Goal: Download file/media

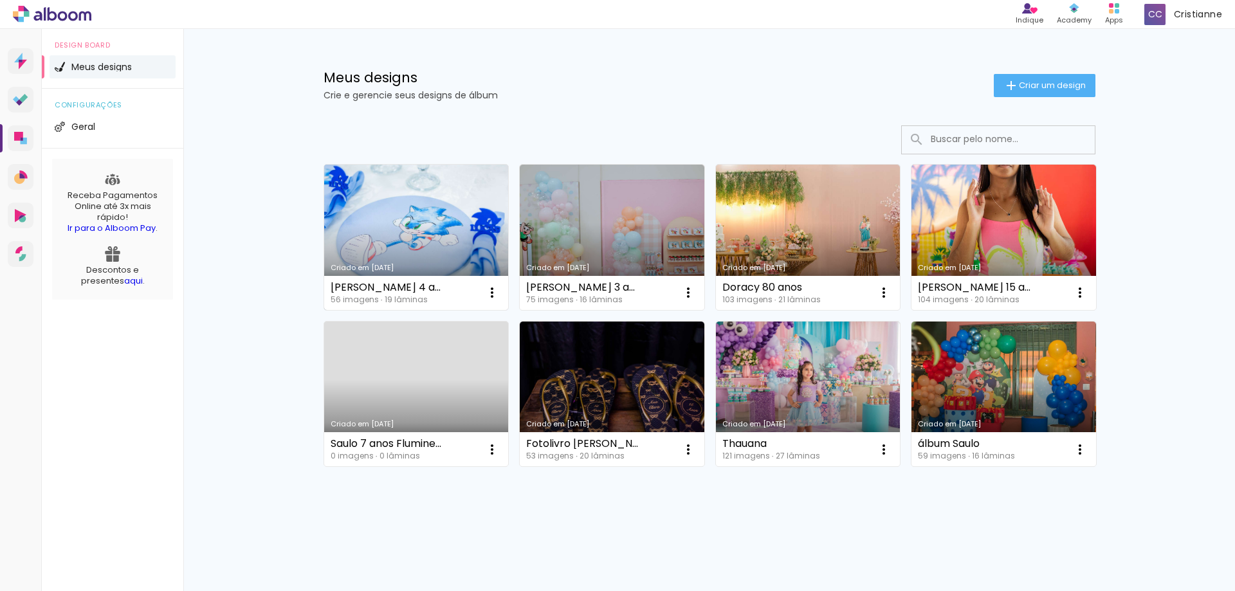
click at [405, 229] on link "Criado em [DATE]" at bounding box center [416, 237] width 185 height 145
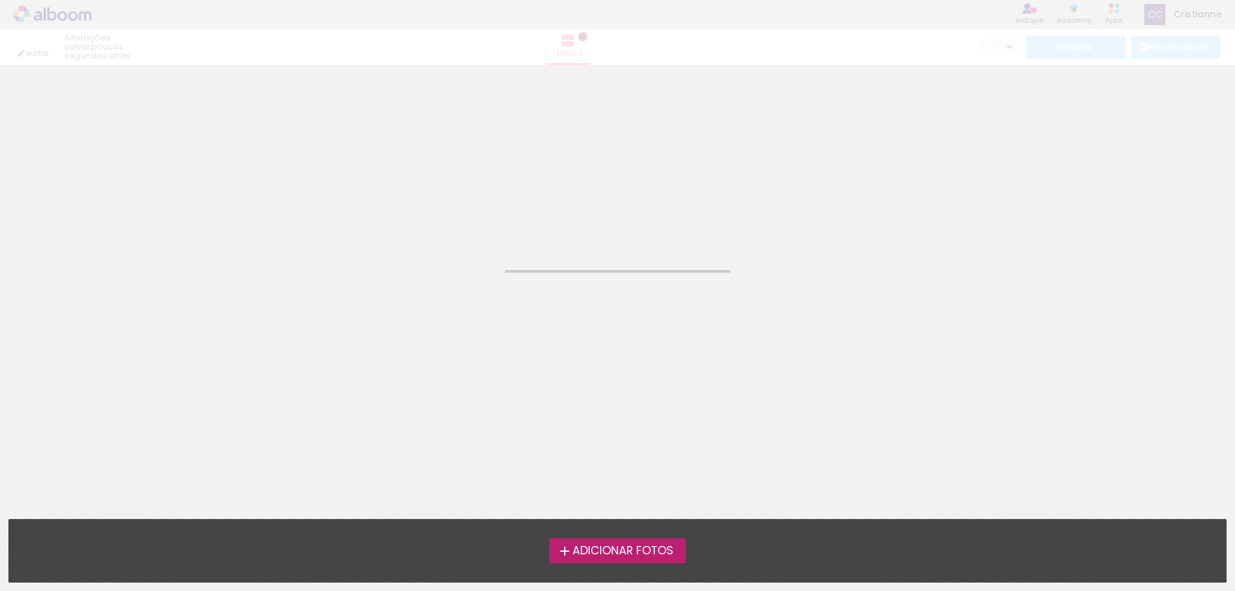
click at [405, 229] on neon-animated-pages "Confirmar Cancelar" at bounding box center [617, 328] width 1235 height 526
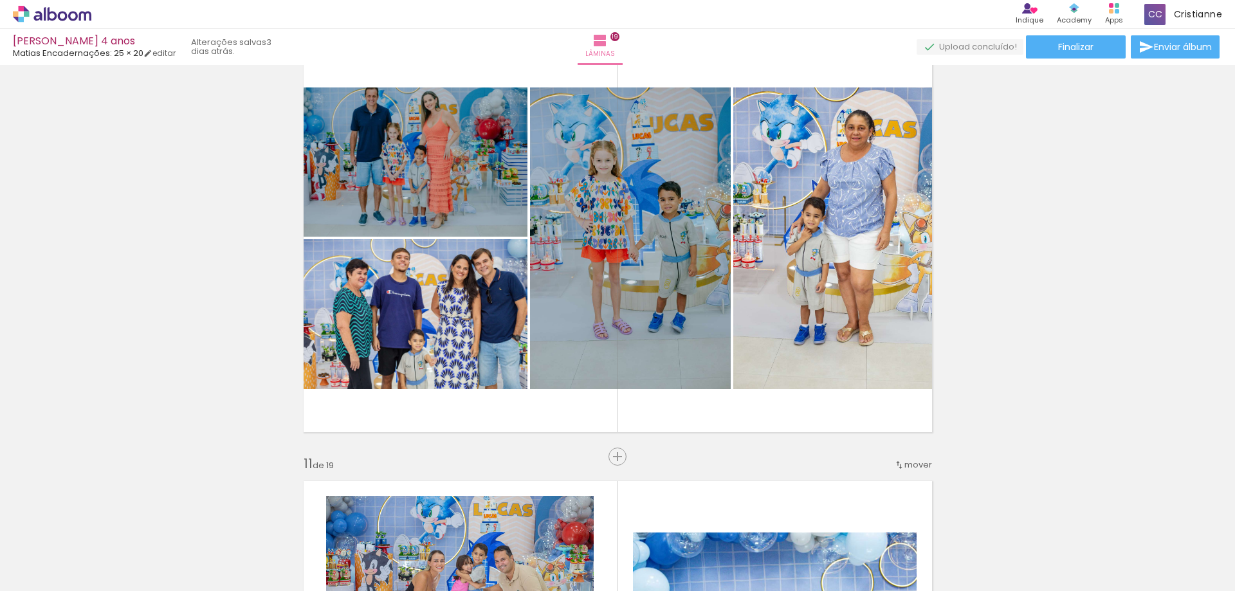
scroll to position [3988, 0]
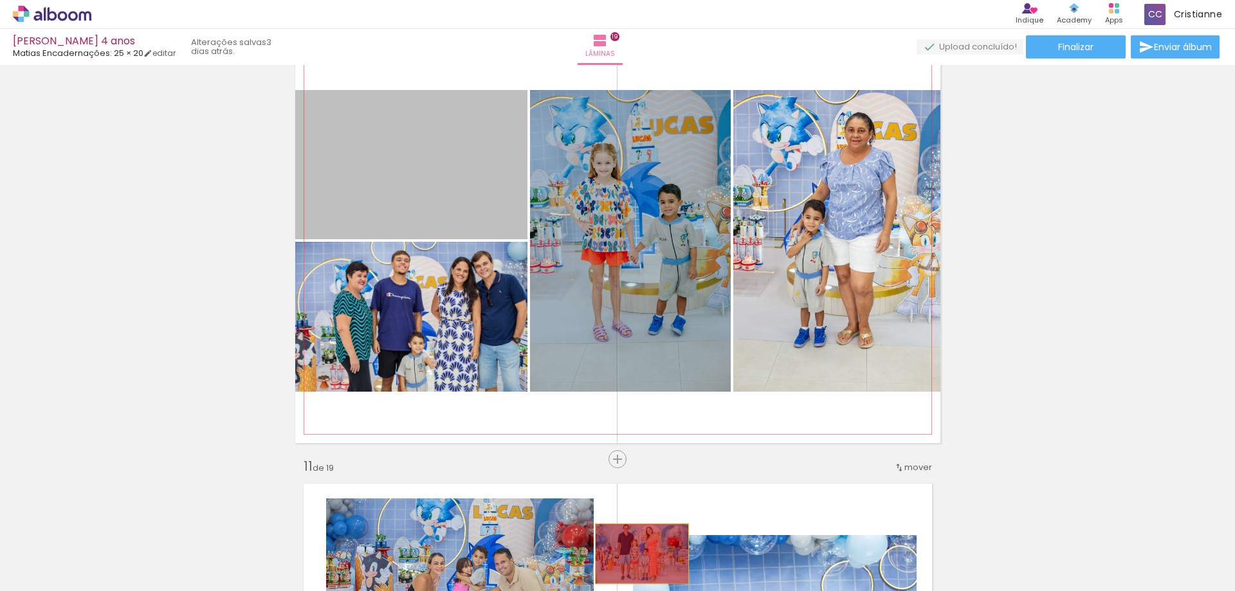
drag, startPoint x: 482, startPoint y: 188, endPoint x: 1108, endPoint y: 365, distance: 649.8
click at [639, 554] on quentale-workspace at bounding box center [617, 295] width 1235 height 591
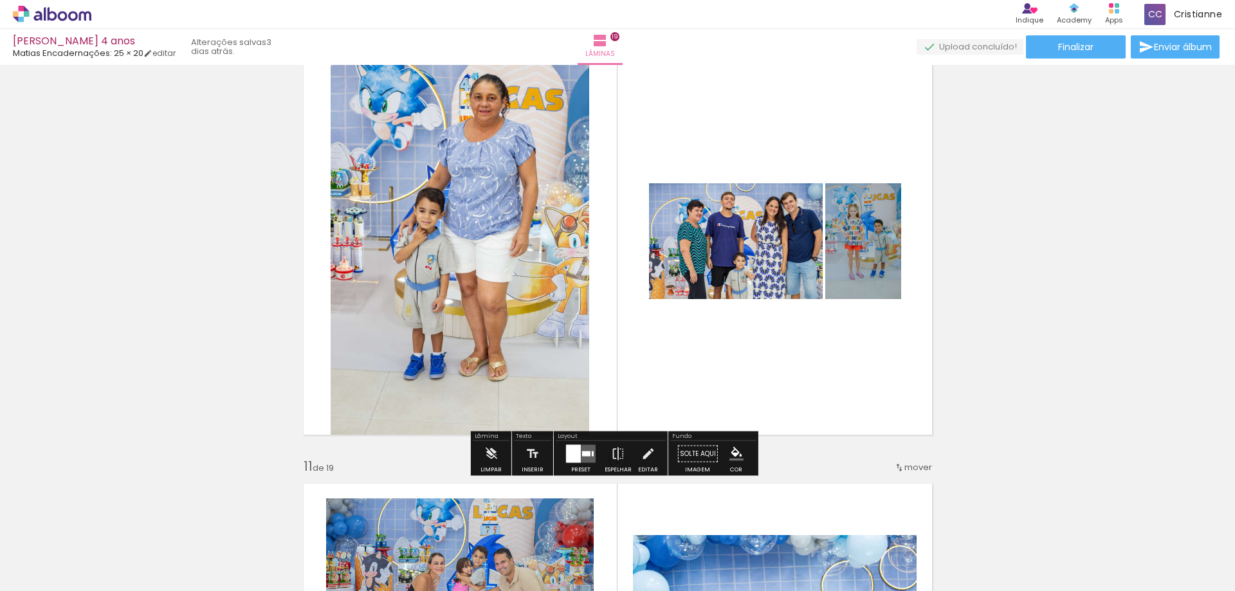
click at [583, 454] on div at bounding box center [586, 454] width 8 height 5
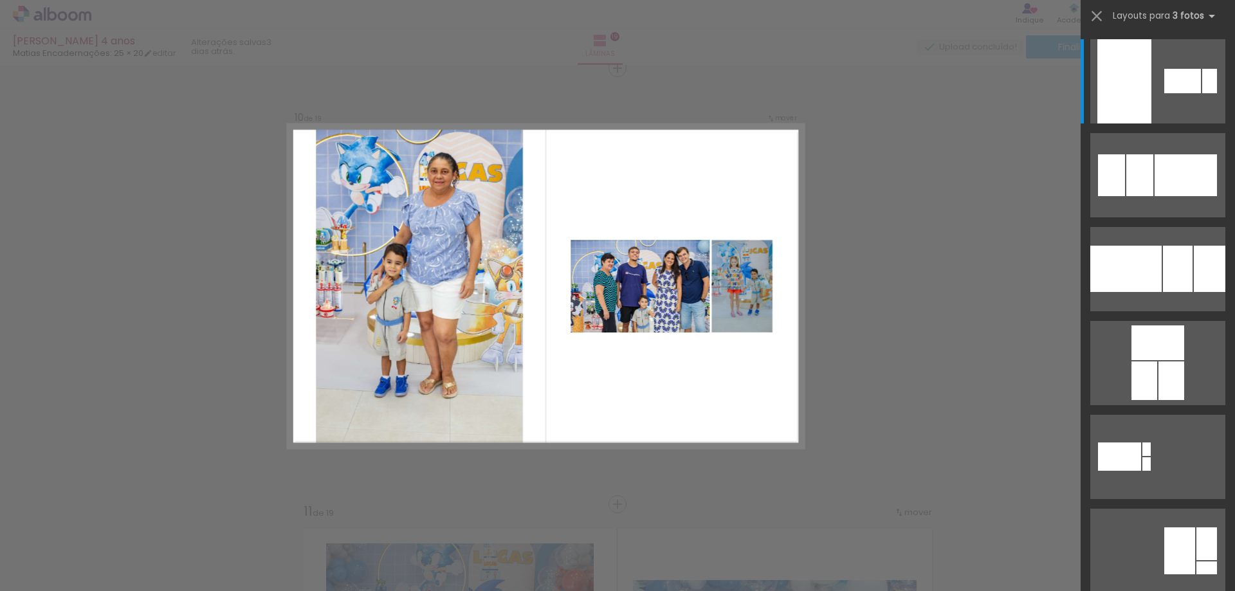
scroll to position [3942, 0]
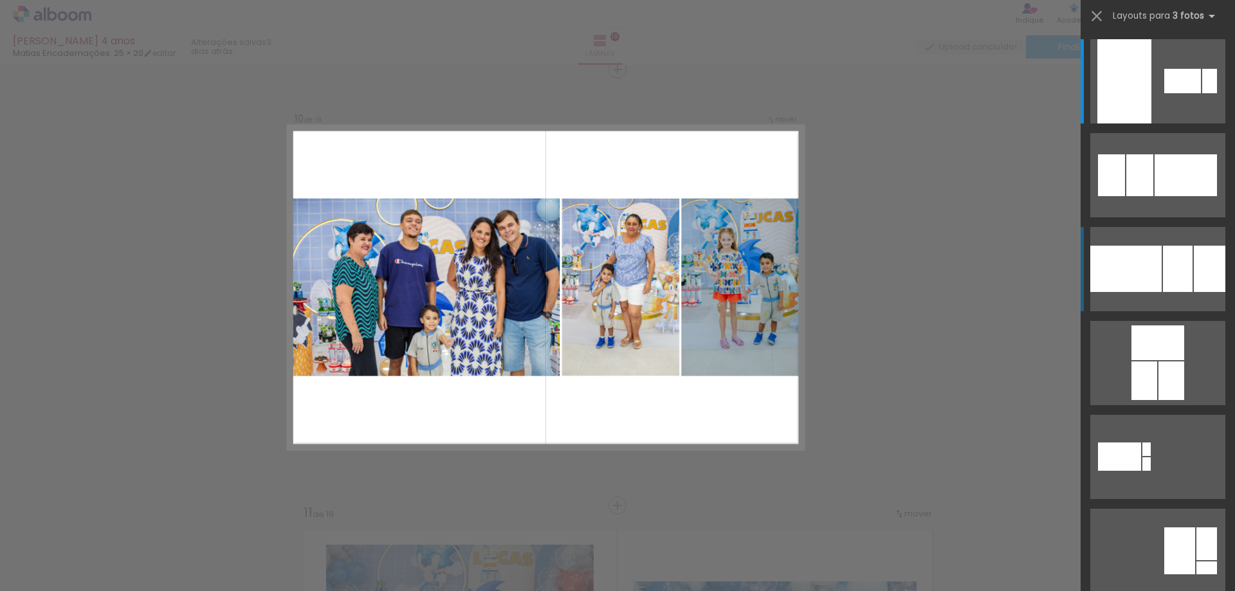
click at [1164, 93] on div at bounding box center [1182, 81] width 37 height 24
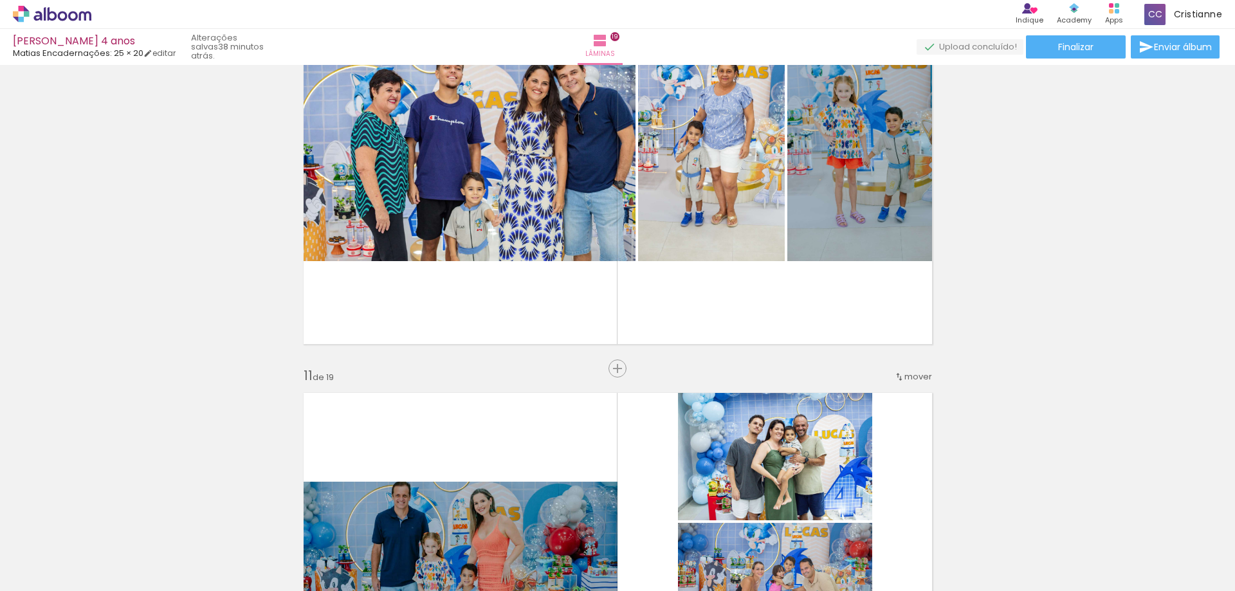
scroll to position [4185, 0]
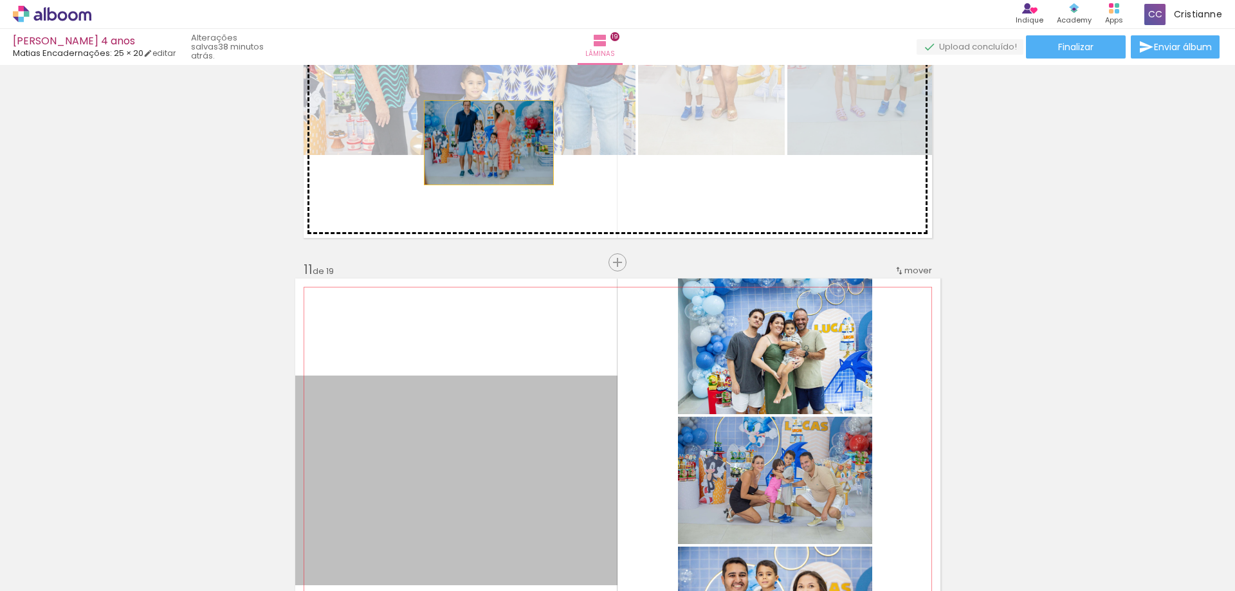
drag, startPoint x: 503, startPoint y: 433, endPoint x: 484, endPoint y: 143, distance: 290.8
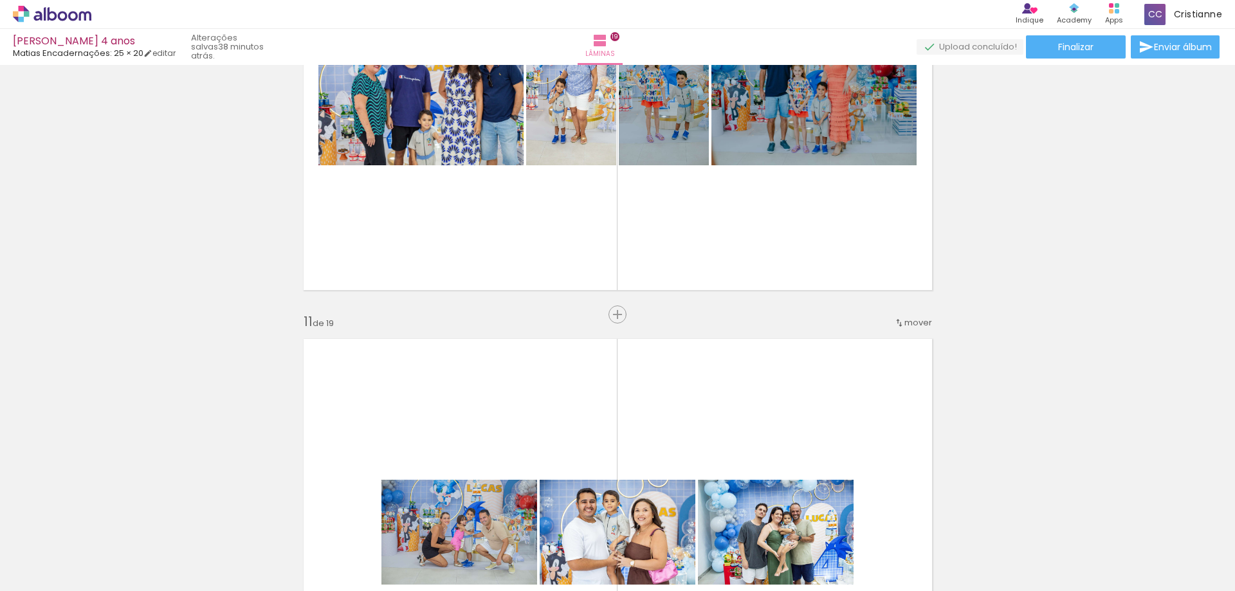
scroll to position [4057, 0]
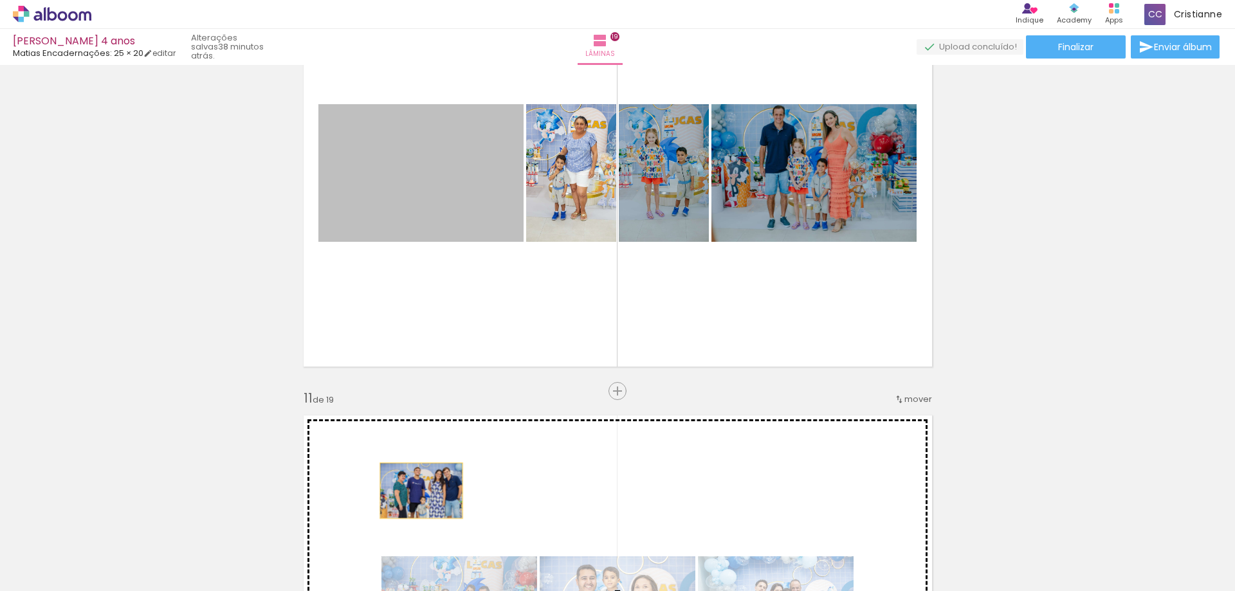
drag, startPoint x: 419, startPoint y: 188, endPoint x: 416, endPoint y: 491, distance: 303.0
click at [416, 491] on div "Inserir lâmina 1 de 19 Inserir lâmina 2 de 19 Inserir lâmina 3 de 19 Inserir lâ…" at bounding box center [617, 375] width 1235 height 8724
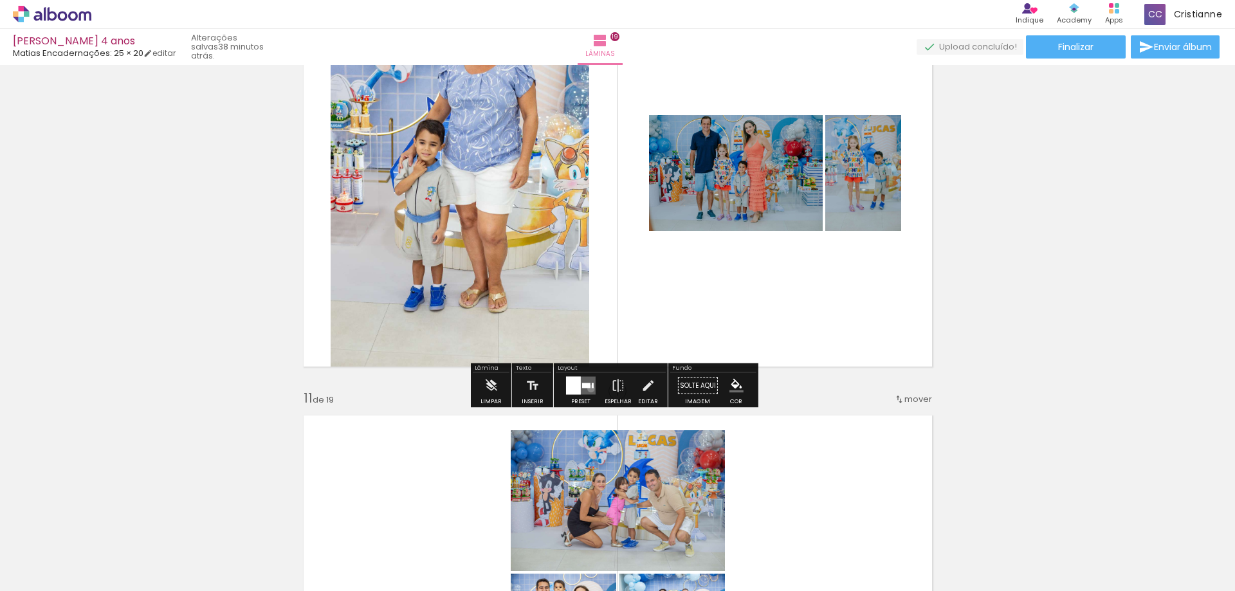
click at [588, 389] on quentale-layouter at bounding box center [581, 386] width 30 height 18
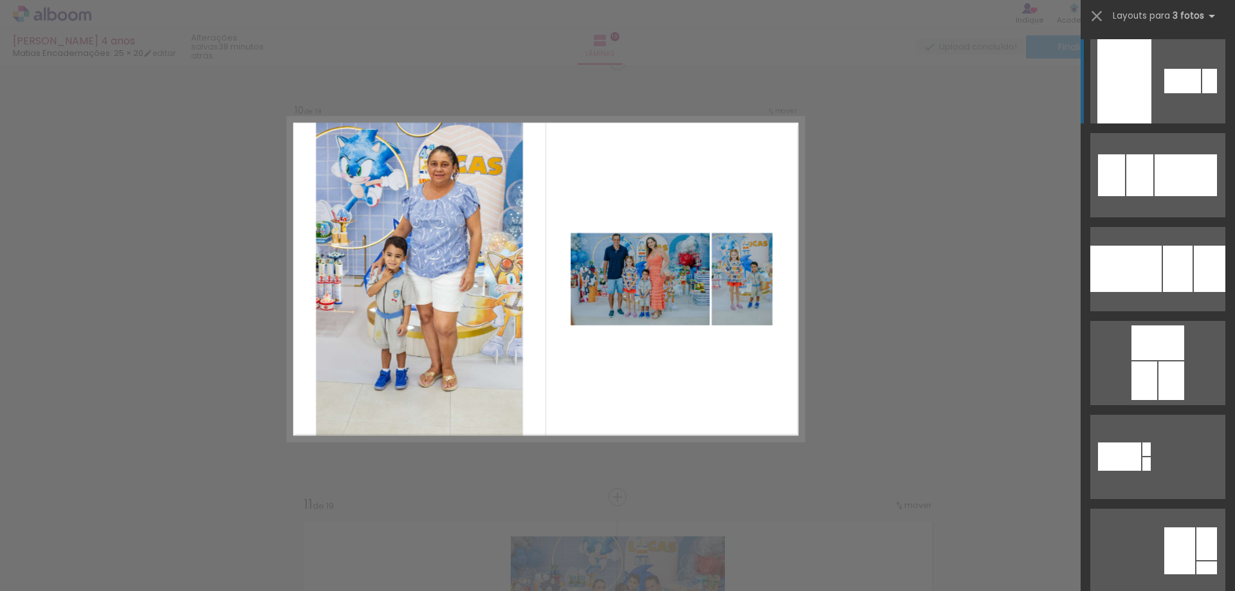
scroll to position [3942, 0]
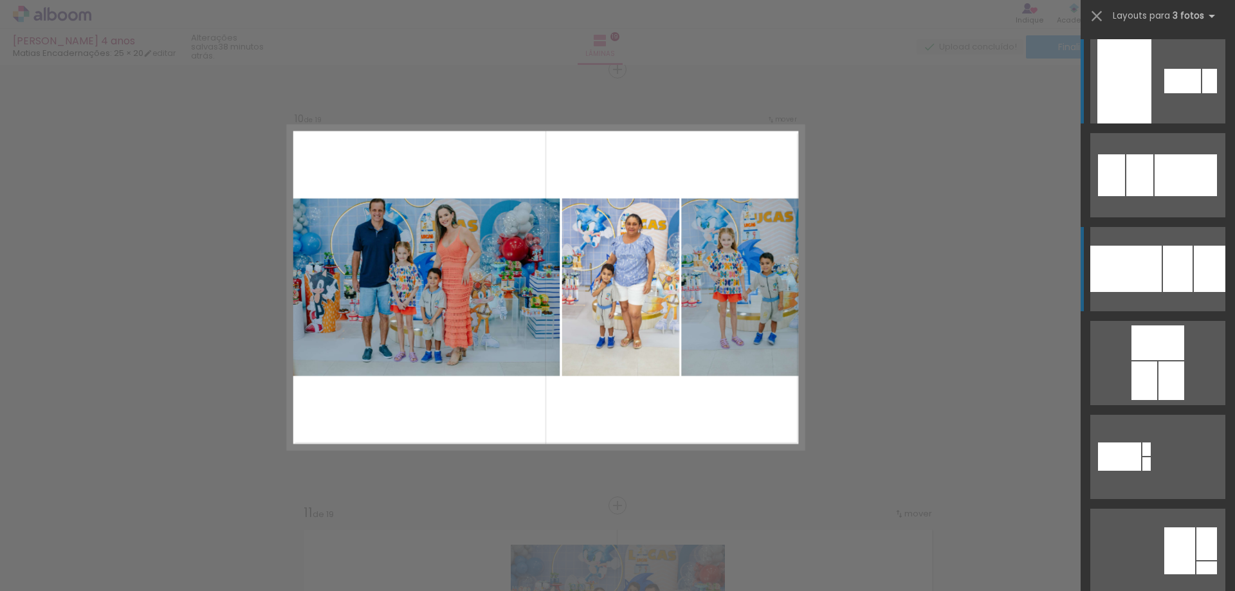
drag, startPoint x: 1135, startPoint y: 277, endPoint x: 1051, endPoint y: 324, distance: 95.6
click at [1133, 277] on div at bounding box center [1125, 269] width 71 height 46
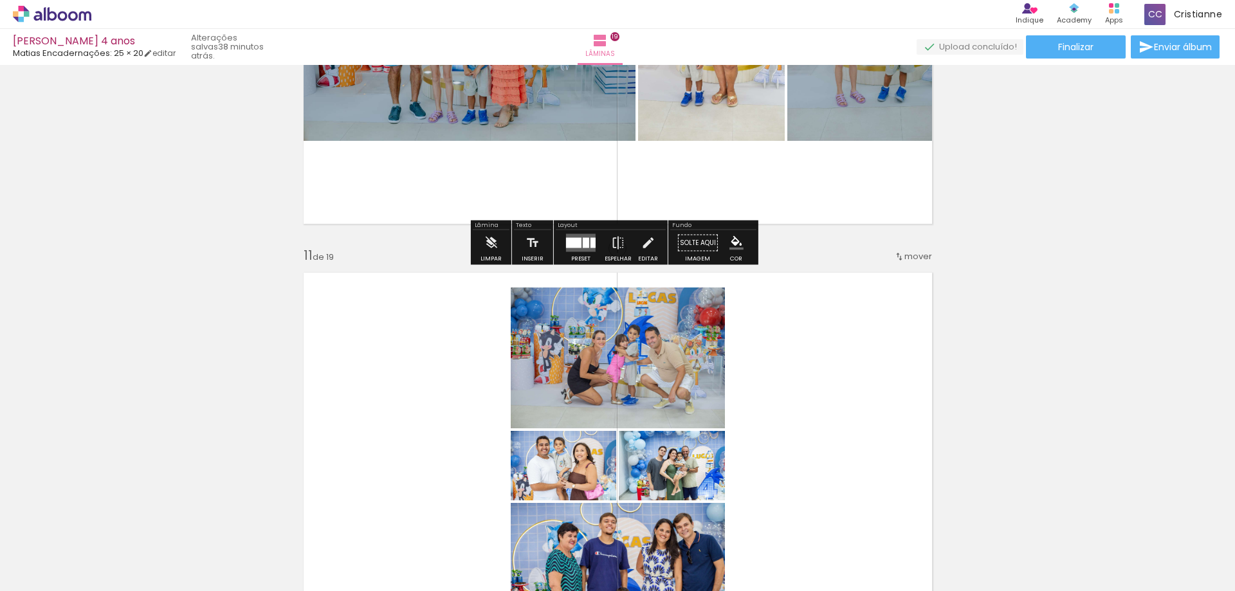
scroll to position [4392, 0]
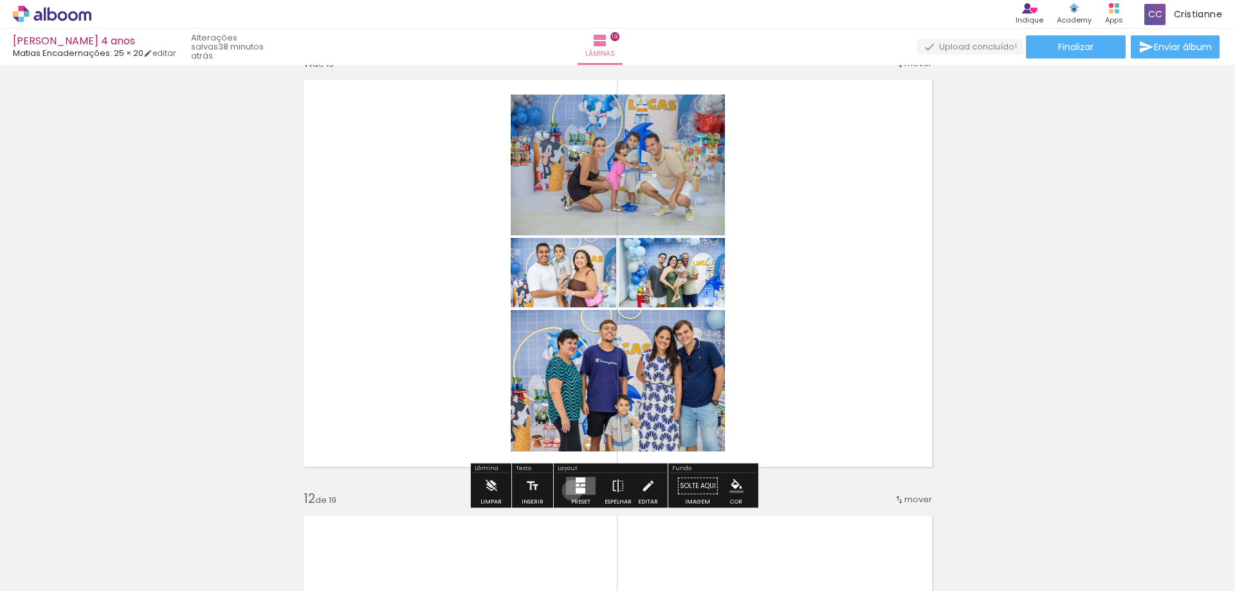
click at [569, 490] on quentale-layouter at bounding box center [581, 486] width 30 height 18
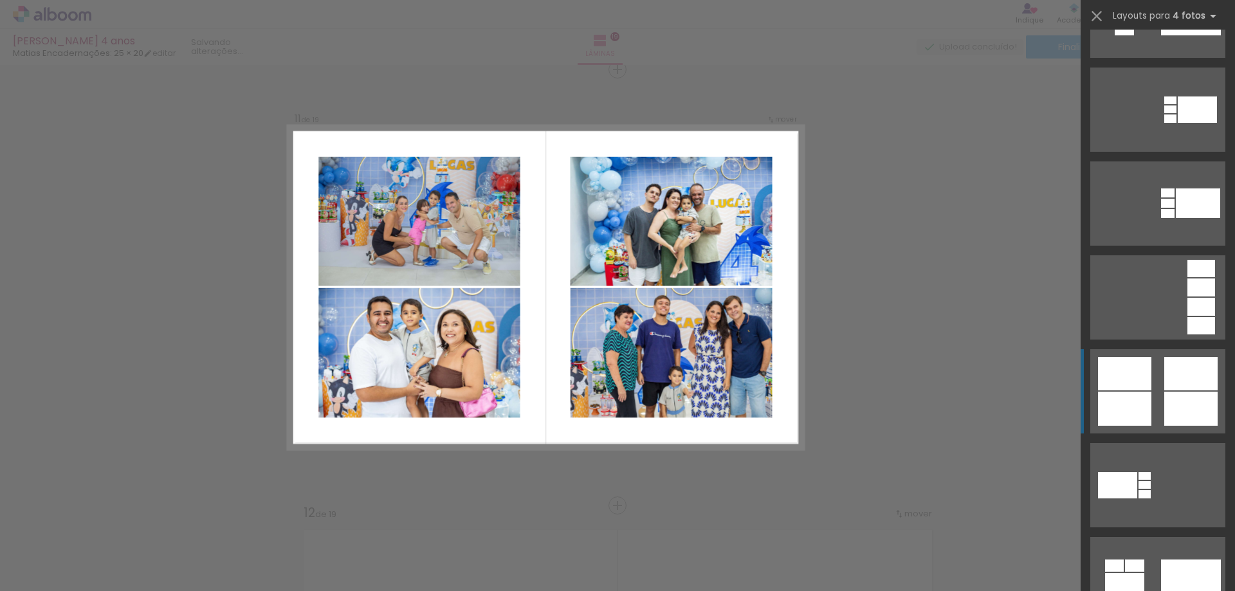
scroll to position [515, 0]
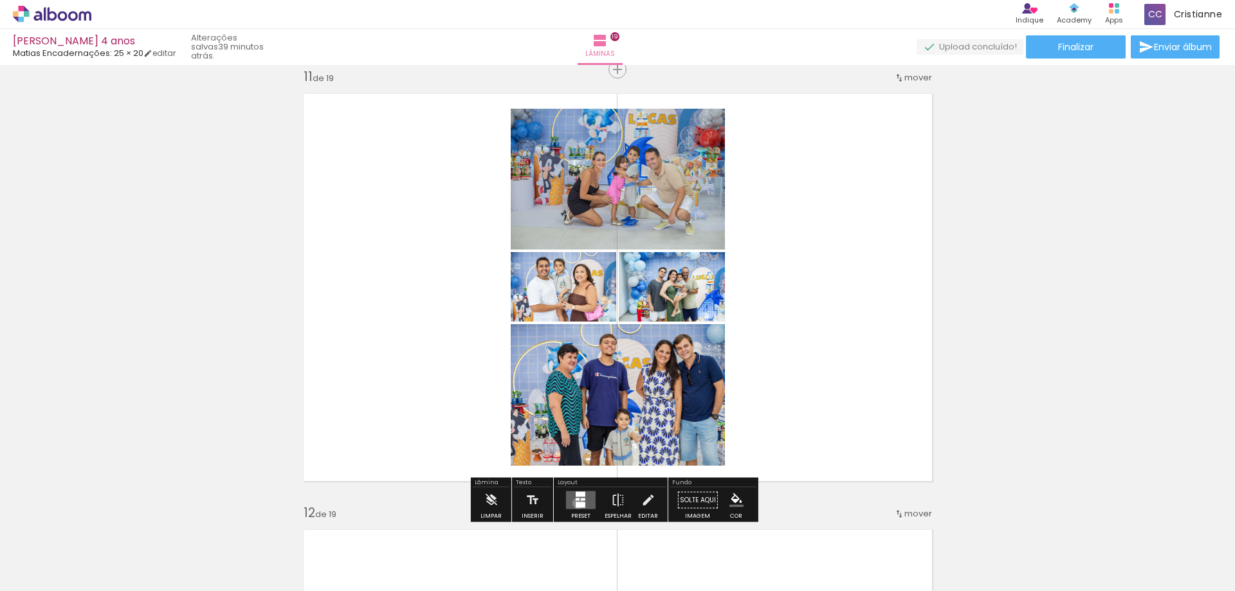
click at [576, 503] on div at bounding box center [581, 505] width 10 height 6
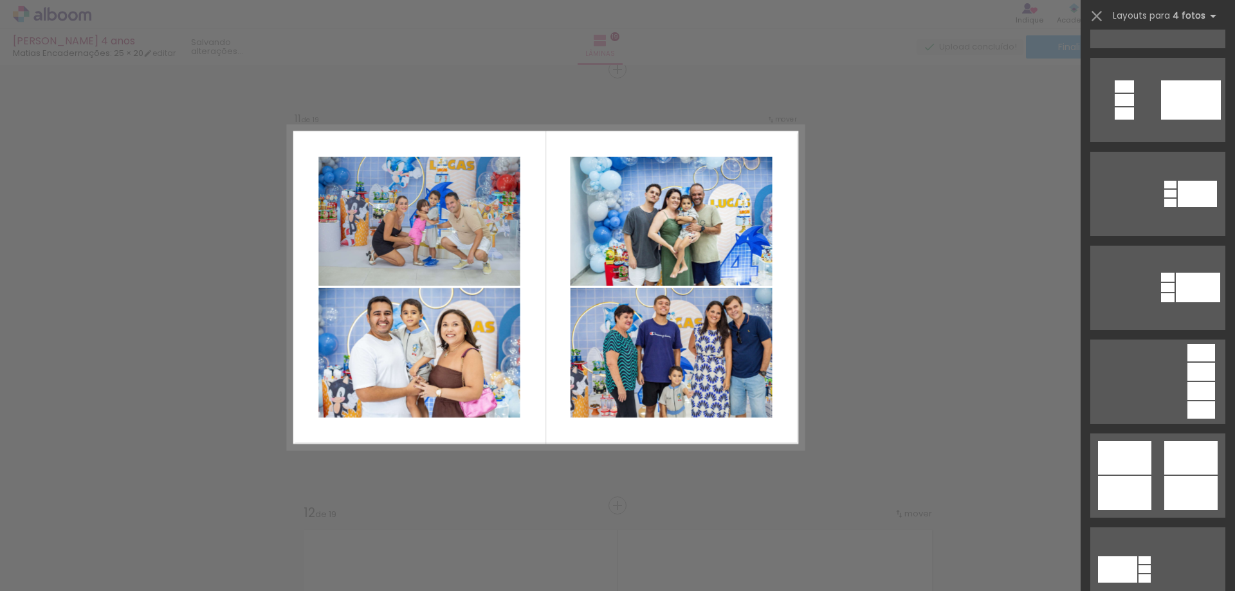
scroll to position [450, 0]
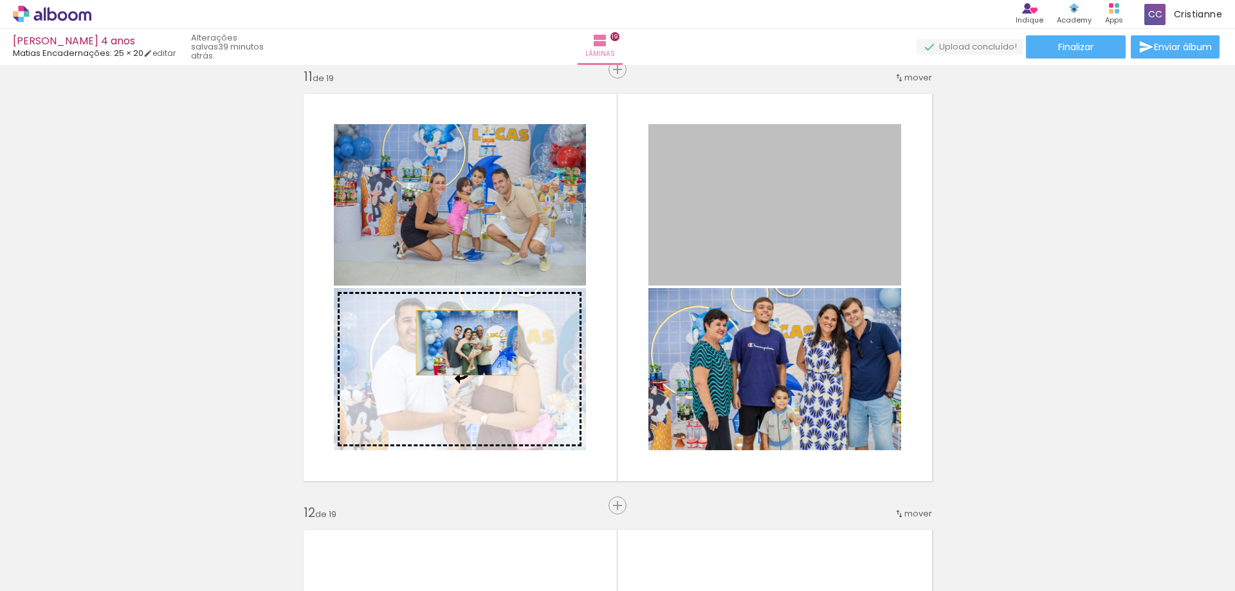
drag, startPoint x: 762, startPoint y: 237, endPoint x: 795, endPoint y: 402, distance: 168.7
click at [0, 0] on slot at bounding box center [0, 0] width 0 height 0
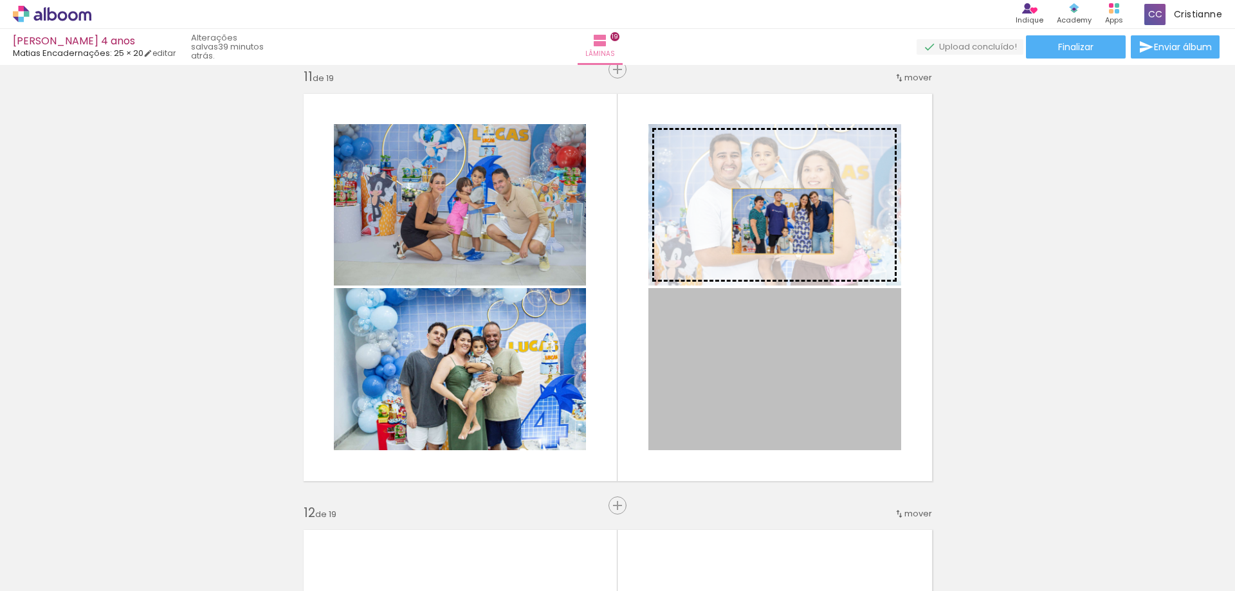
drag, startPoint x: 797, startPoint y: 403, endPoint x: 778, endPoint y: 221, distance: 182.4
click at [0, 0] on slot at bounding box center [0, 0] width 0 height 0
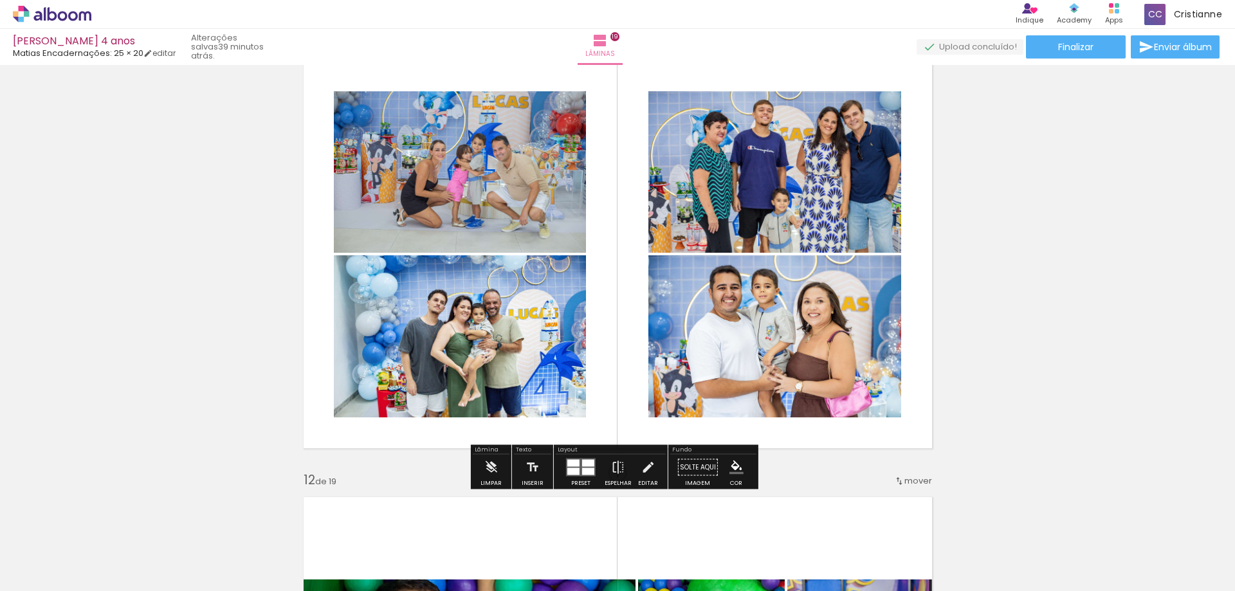
scroll to position [4443, 0]
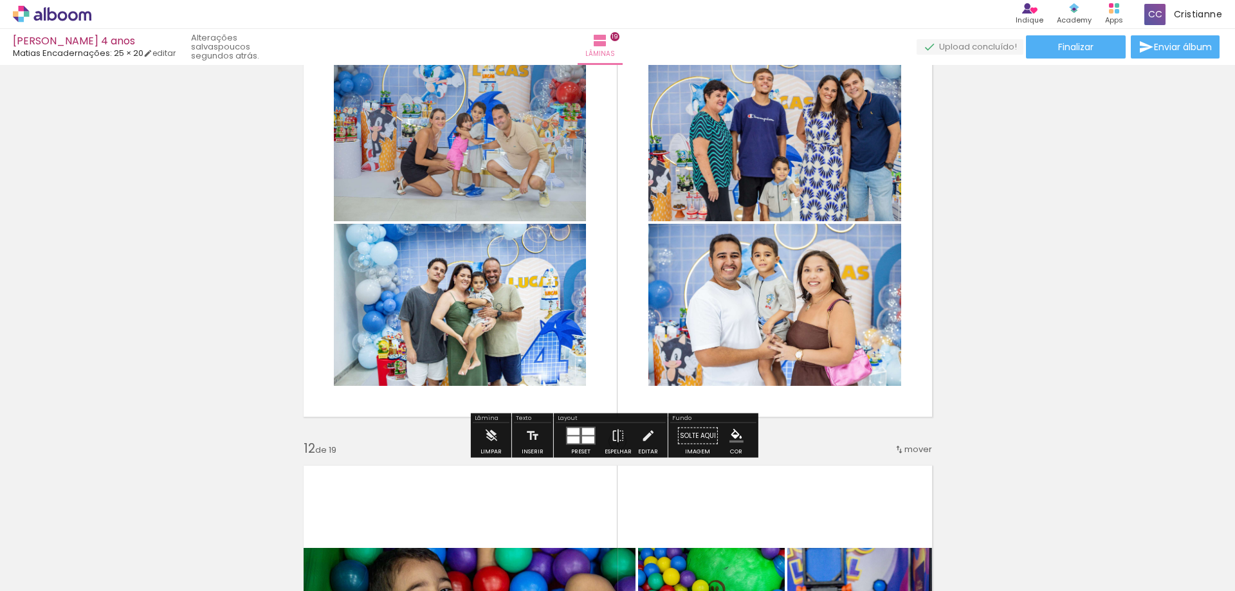
scroll to position [450, 0]
click at [1089, 46] on span "Finalizar" at bounding box center [1075, 46] width 35 height 9
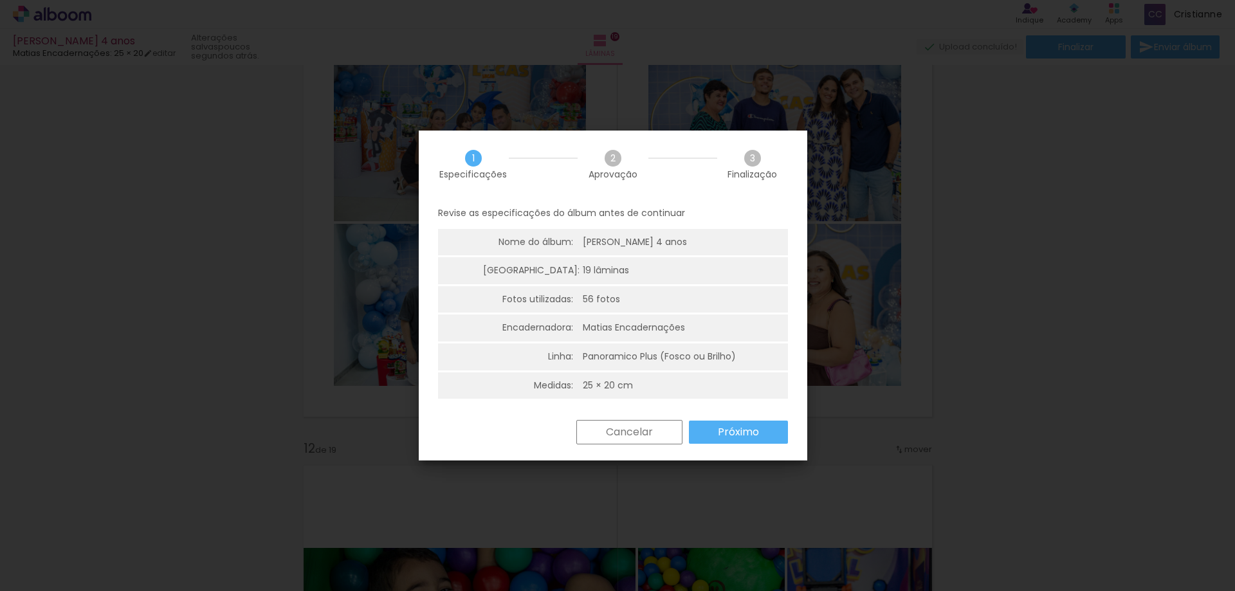
click at [0, 0] on slot "Próximo" at bounding box center [0, 0] width 0 height 0
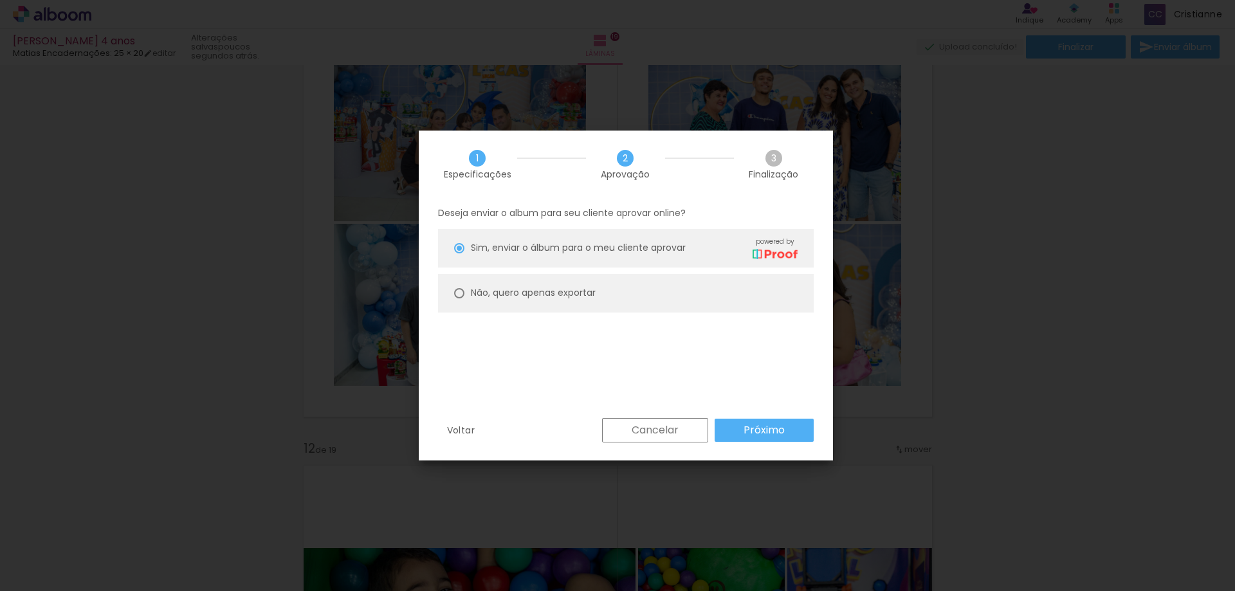
drag, startPoint x: 500, startPoint y: 290, endPoint x: 769, endPoint y: 404, distance: 292.6
click at [0, 0] on slot "Não, quero apenas exportar" at bounding box center [0, 0] width 0 height 0
type paper-radio-button "on"
click at [0, 0] on slot "Próximo" at bounding box center [0, 0] width 0 height 0
type input "Alta, 300 DPI"
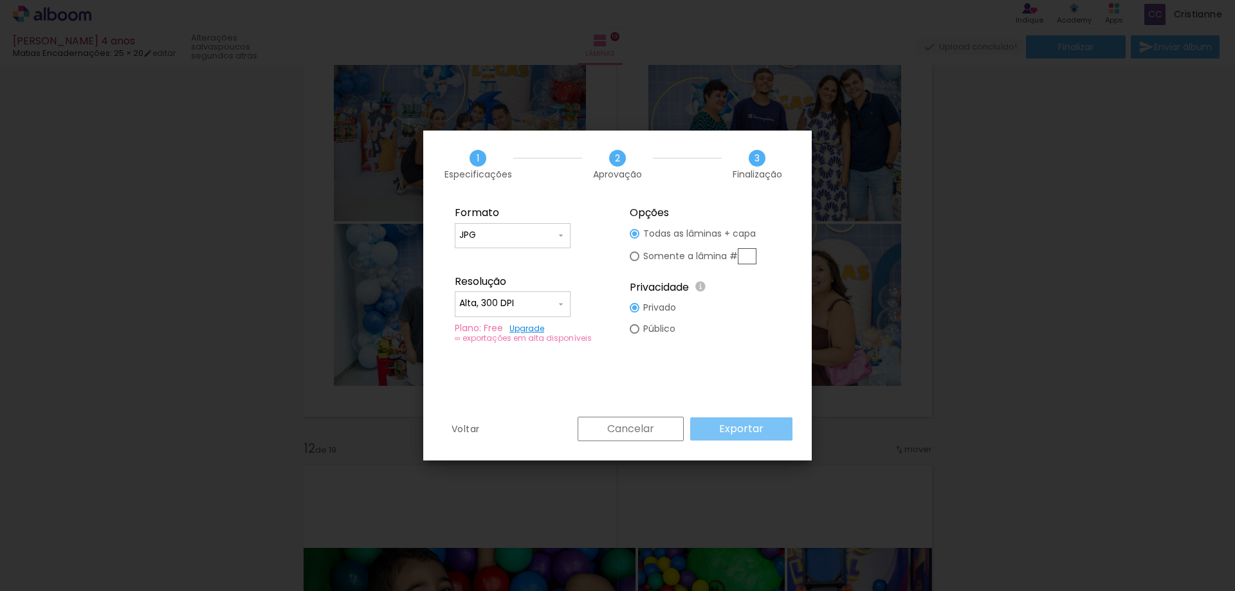
click at [0, 0] on slot "Exportar" at bounding box center [0, 0] width 0 height 0
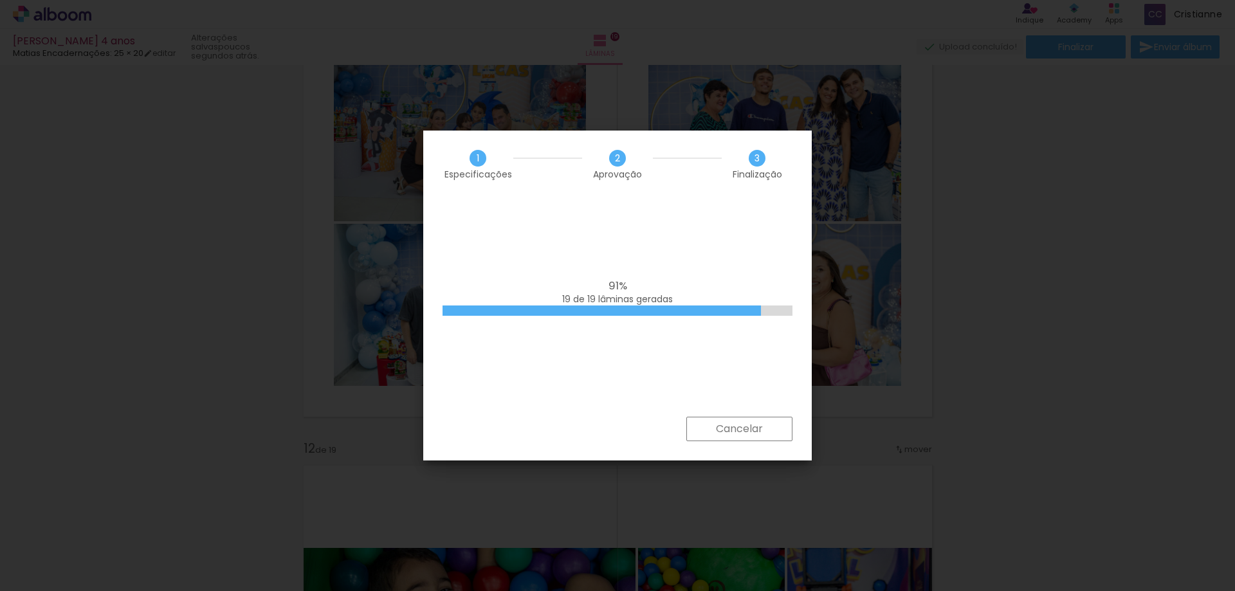
scroll to position [450, 0]
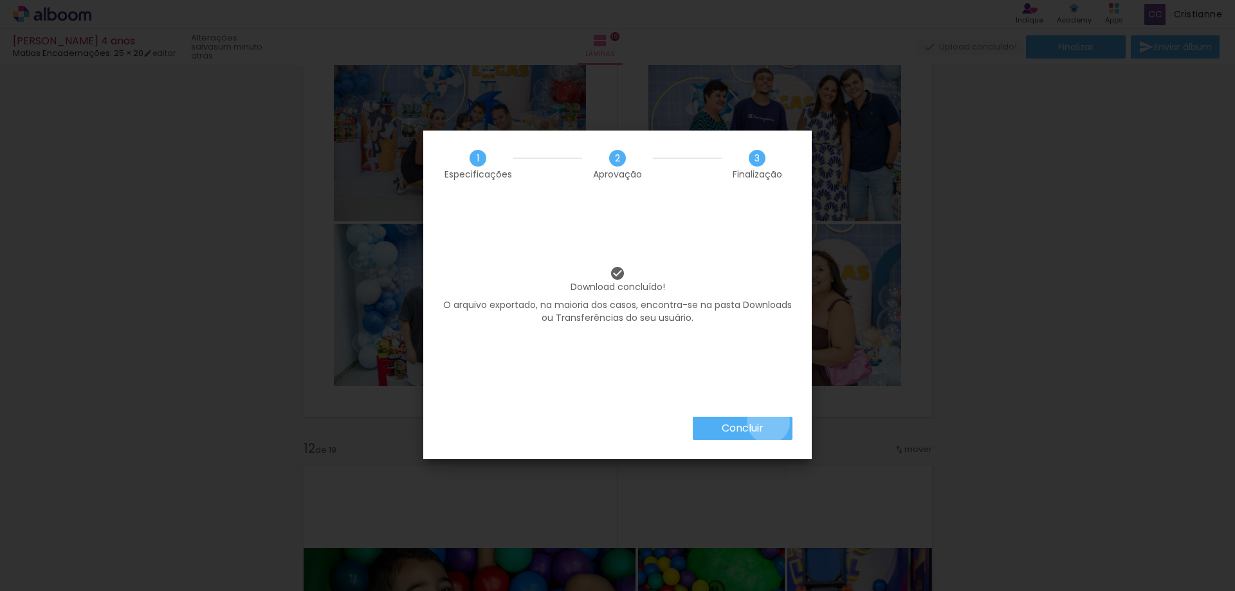
drag, startPoint x: 767, startPoint y: 422, endPoint x: 1016, endPoint y: 189, distance: 340.9
click at [769, 414] on div "1 Especificações 2 Aprovação 3 Finalização Download concluído! O arquivo export…" at bounding box center [617, 295] width 389 height 329
click at [0, 0] on slot "Concluir" at bounding box center [0, 0] width 0 height 0
